Goal: Task Accomplishment & Management: Manage account settings

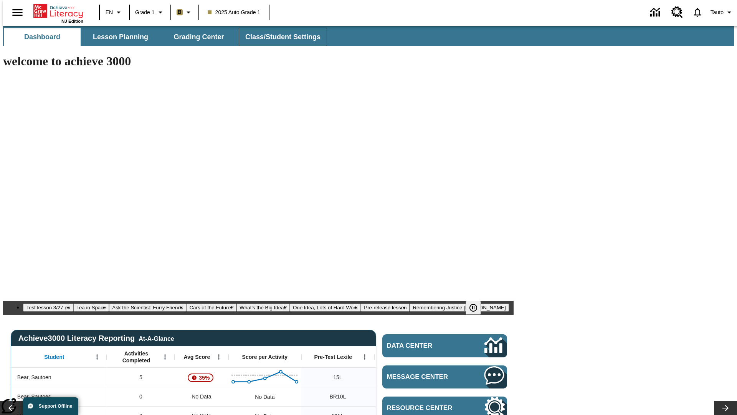
click at [279, 37] on span "Class/Student Settings" at bounding box center [282, 37] width 75 height 9
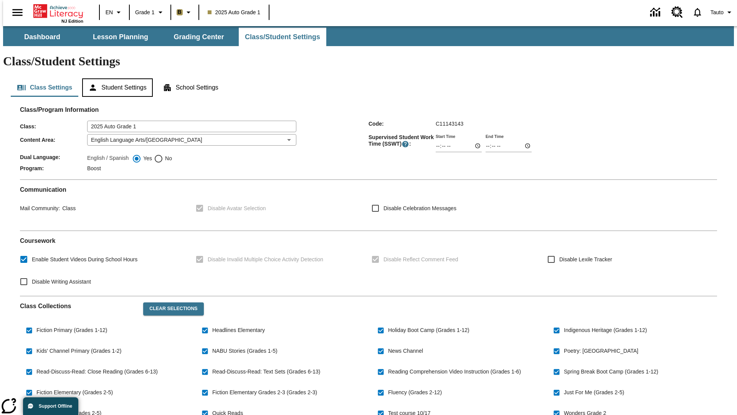
click at [116, 78] on button "Student Settings" at bounding box center [117, 87] width 70 height 18
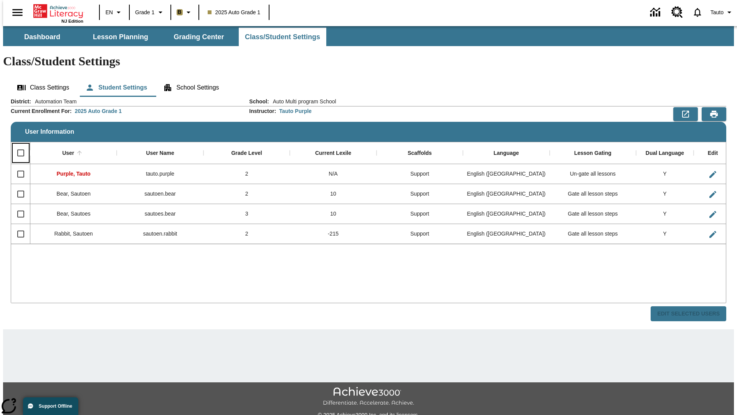
click at [17, 145] on input "Select all rows" at bounding box center [21, 153] width 16 height 16
checkbox input "true"
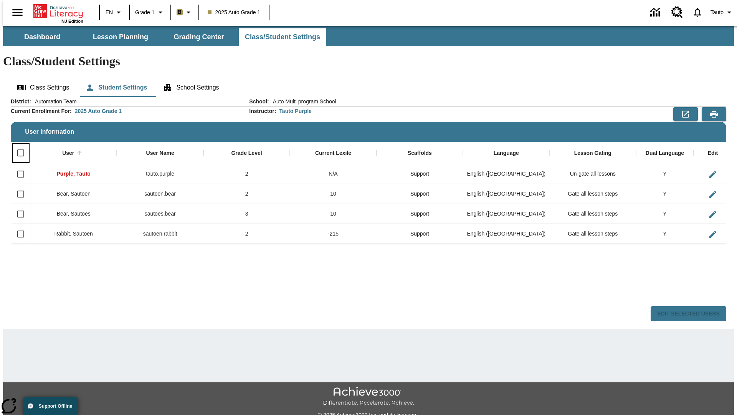
checkbox input "true"
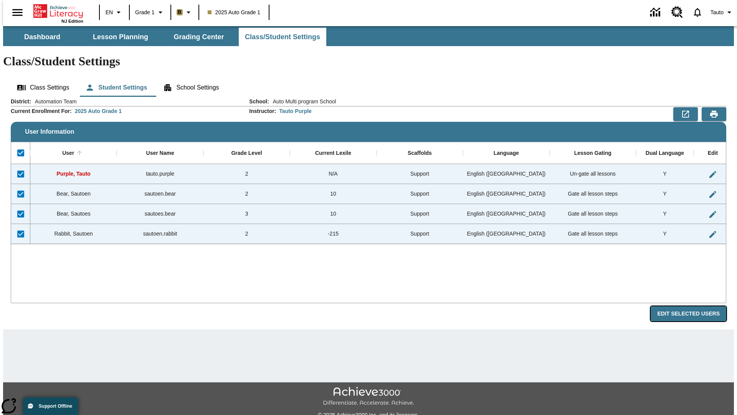
click at [694, 306] on button "Edit Selected Users" at bounding box center [689, 313] width 76 height 15
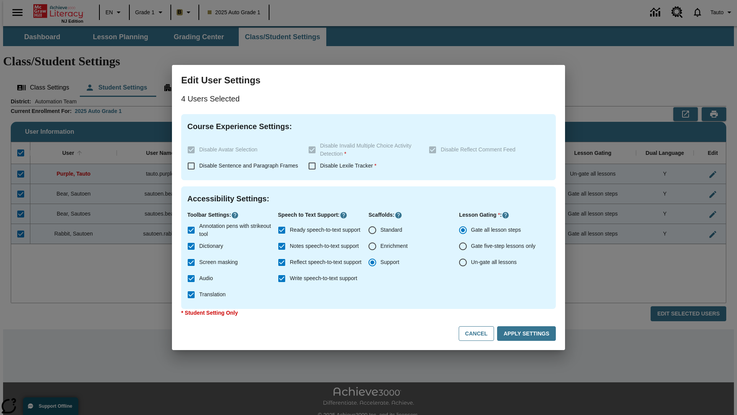
click at [372, 246] on input "Enrichment" at bounding box center [372, 246] width 16 height 16
radio input "true"
click at [480, 333] on button "Cancel" at bounding box center [476, 333] width 35 height 15
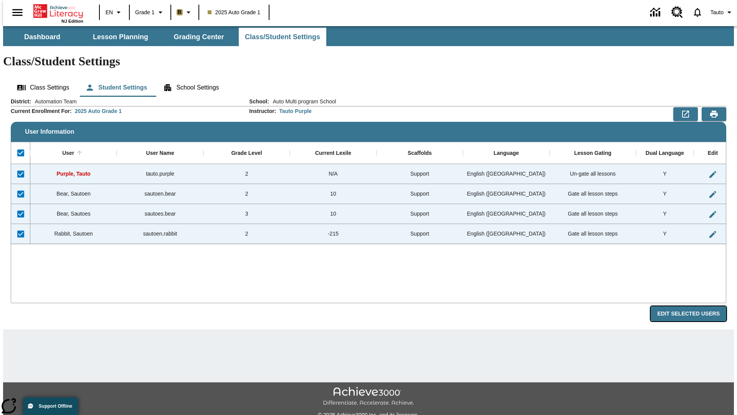
click at [694, 306] on button "Edit Selected Users" at bounding box center [689, 313] width 76 height 15
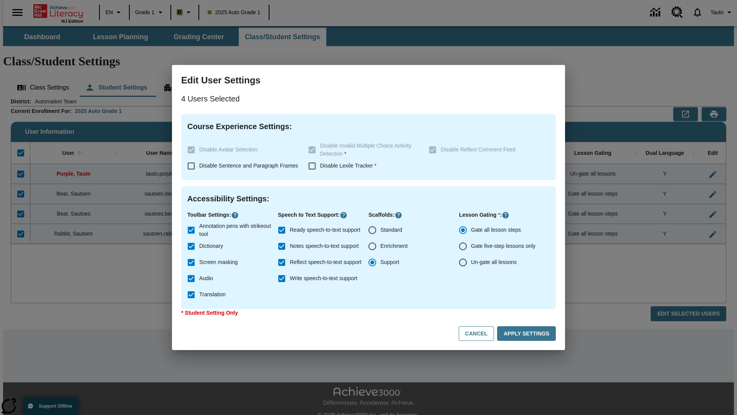
click at [372, 246] on input "Enrichment" at bounding box center [372, 246] width 16 height 16
radio input "true"
click at [528, 333] on button "Apply Settings" at bounding box center [526, 333] width 59 height 15
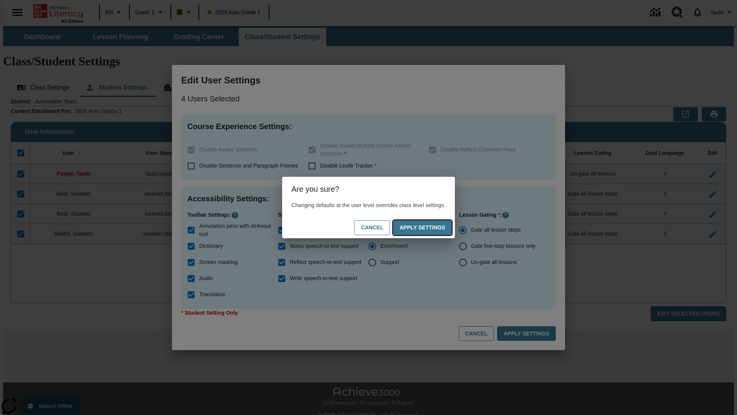
click at [430, 227] on button "Apply Settings" at bounding box center [422, 227] width 59 height 15
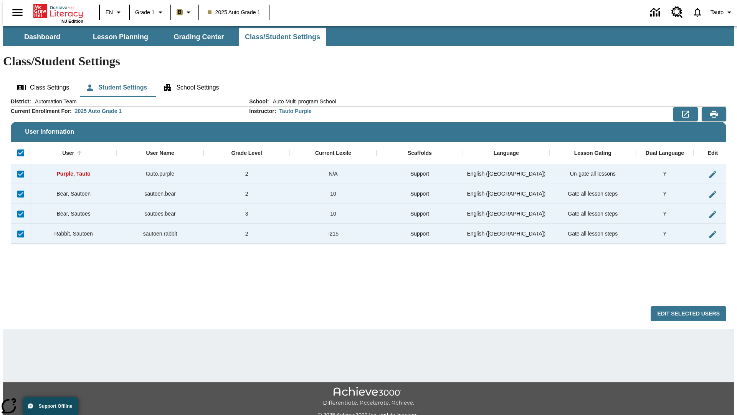
checkbox input "false"
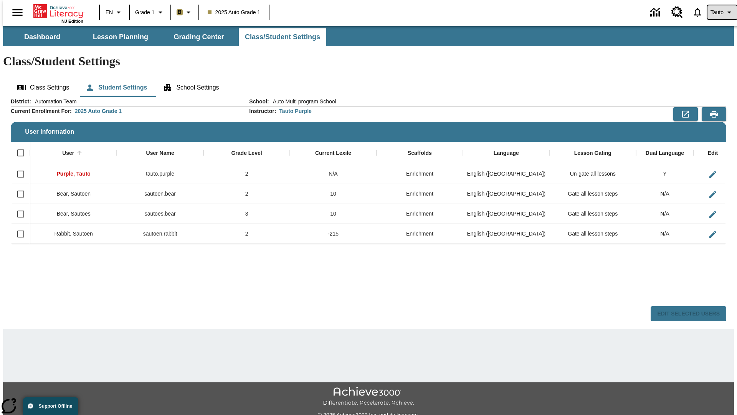
click at [718, 12] on span "Tauto" at bounding box center [716, 12] width 13 height 8
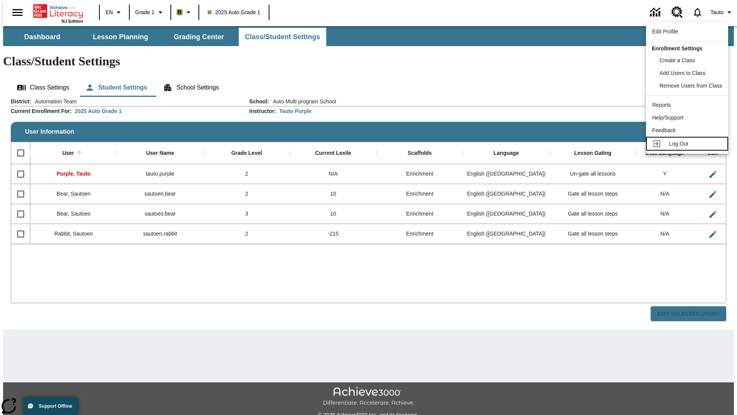
click at [688, 144] on span "Log Out" at bounding box center [678, 143] width 19 height 6
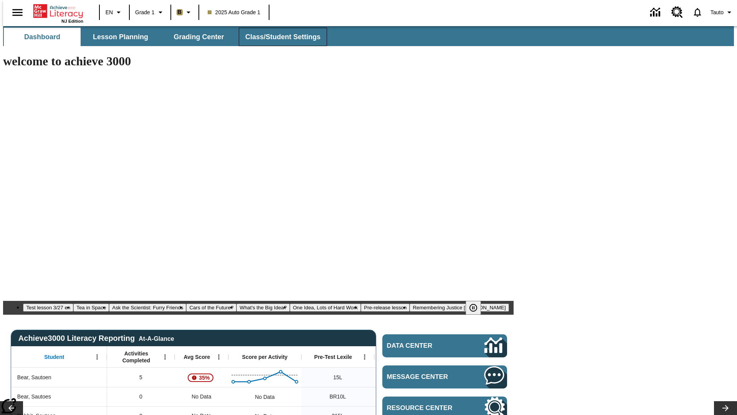
click at [279, 37] on span "Class/Student Settings" at bounding box center [282, 37] width 75 height 9
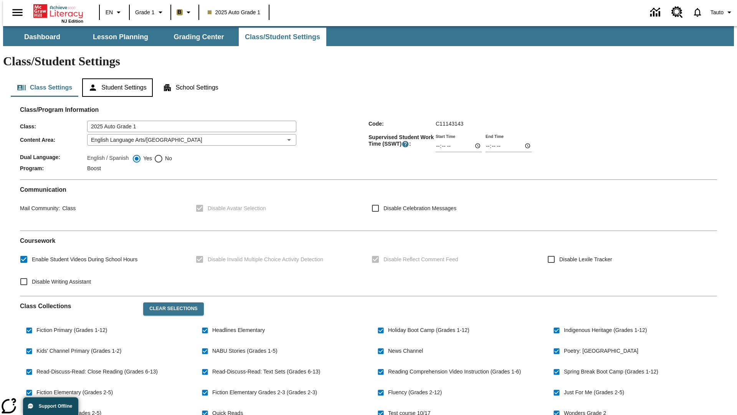
click at [116, 78] on button "Student Settings" at bounding box center [117, 87] width 70 height 18
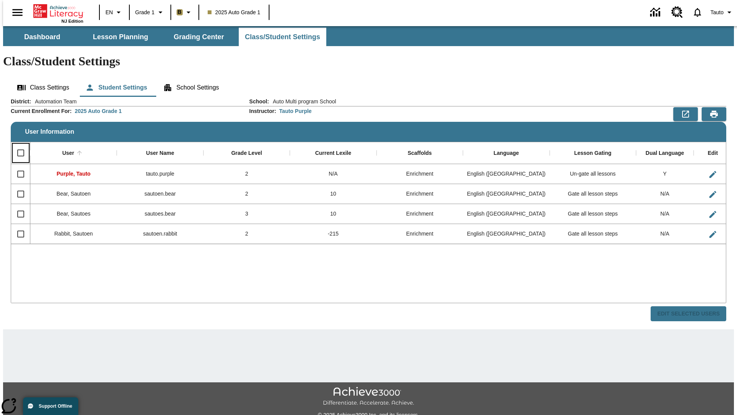
click at [17, 145] on input "Select all rows" at bounding box center [21, 153] width 16 height 16
checkbox input "true"
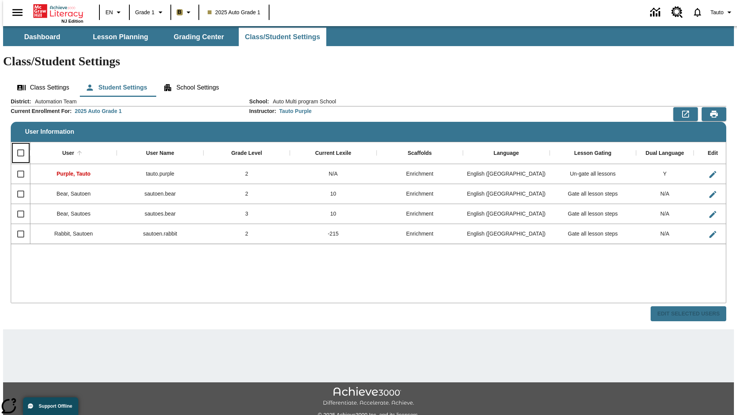
checkbox input "true"
